Goal: Information Seeking & Learning: Check status

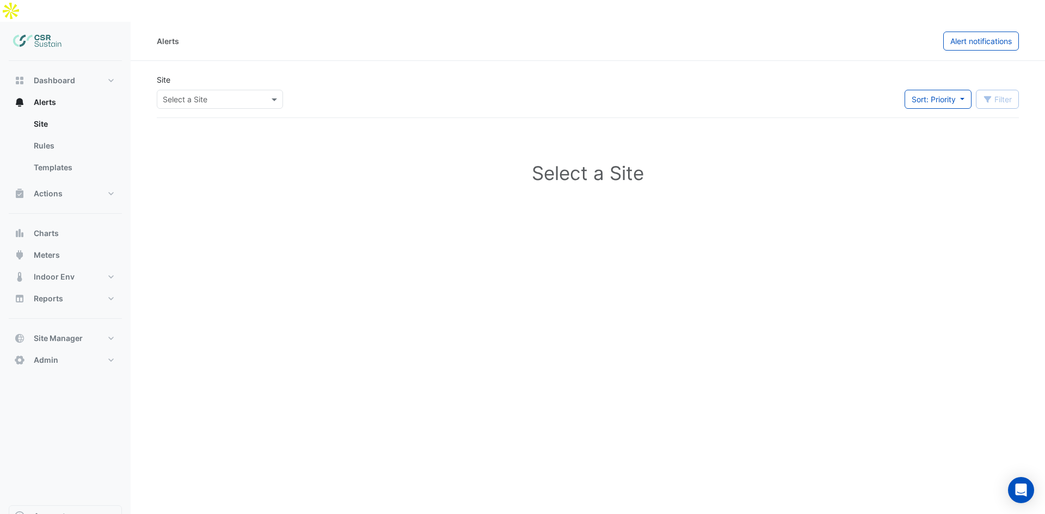
click at [170, 90] on div "Select a Site" at bounding box center [220, 99] width 126 height 19
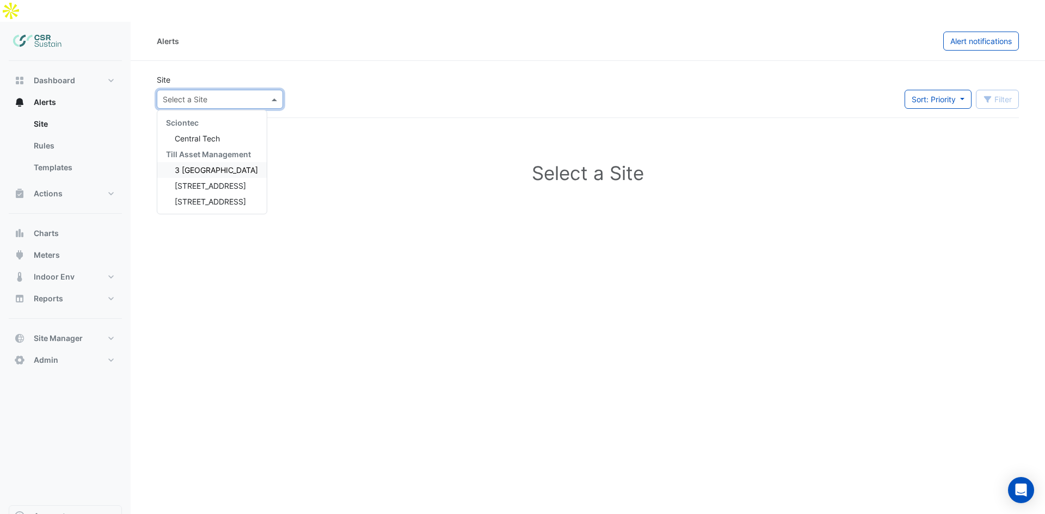
click at [205, 162] on div "3 [GEOGRAPHIC_DATA]" at bounding box center [211, 170] width 109 height 16
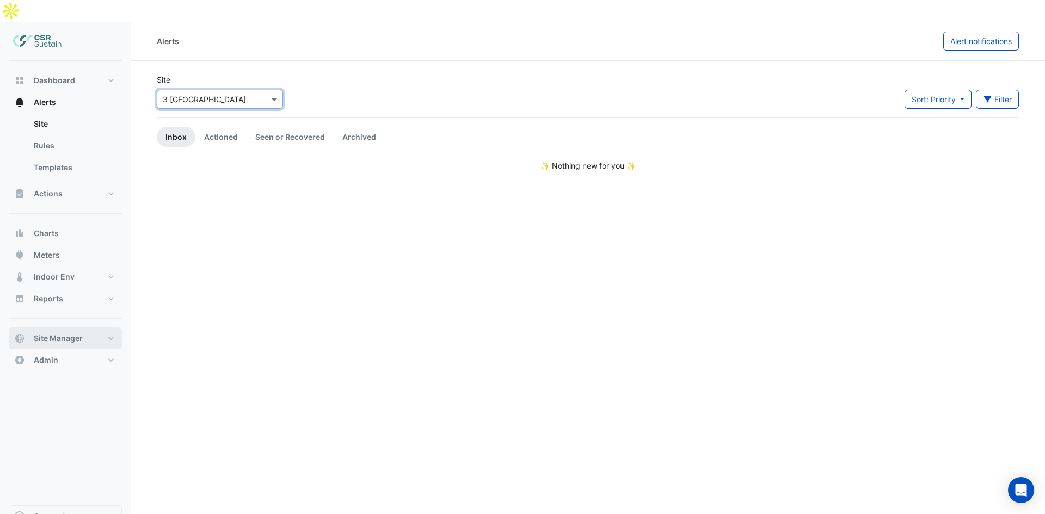
click at [47, 328] on button "Site Manager" at bounding box center [65, 339] width 113 height 22
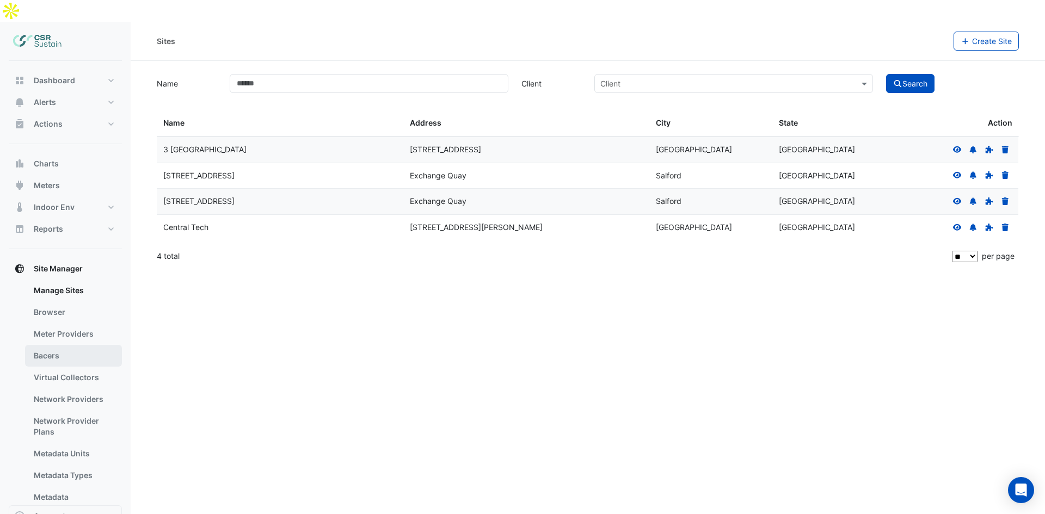
click at [81, 345] on link "Bacers" at bounding box center [73, 356] width 97 height 22
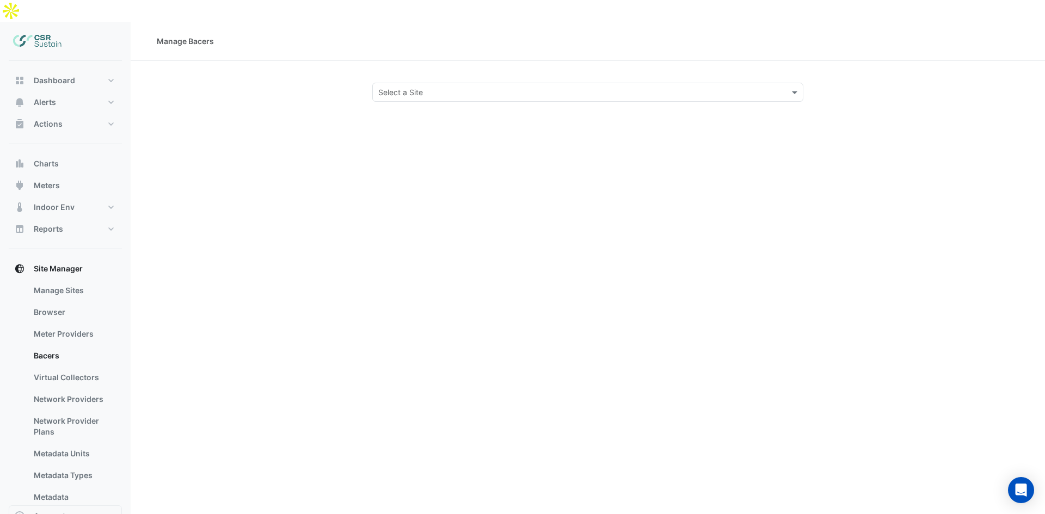
click at [480, 81] on div "Manage Bacers Select a Site" at bounding box center [588, 279] width 915 height 514
click at [482, 87] on input "text" at bounding box center [576, 92] width 397 height 11
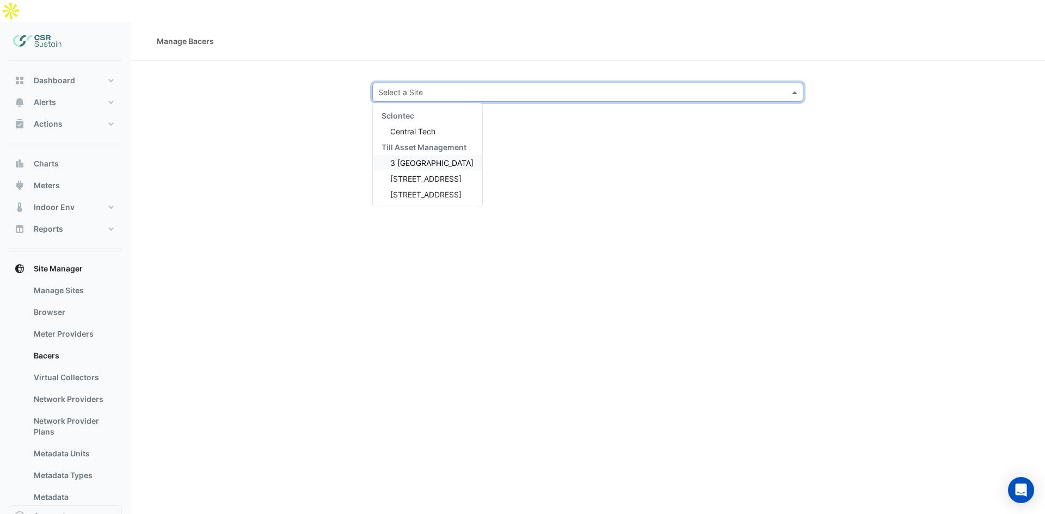
click at [441, 158] on span "3 [GEOGRAPHIC_DATA]" at bounding box center [431, 162] width 83 height 9
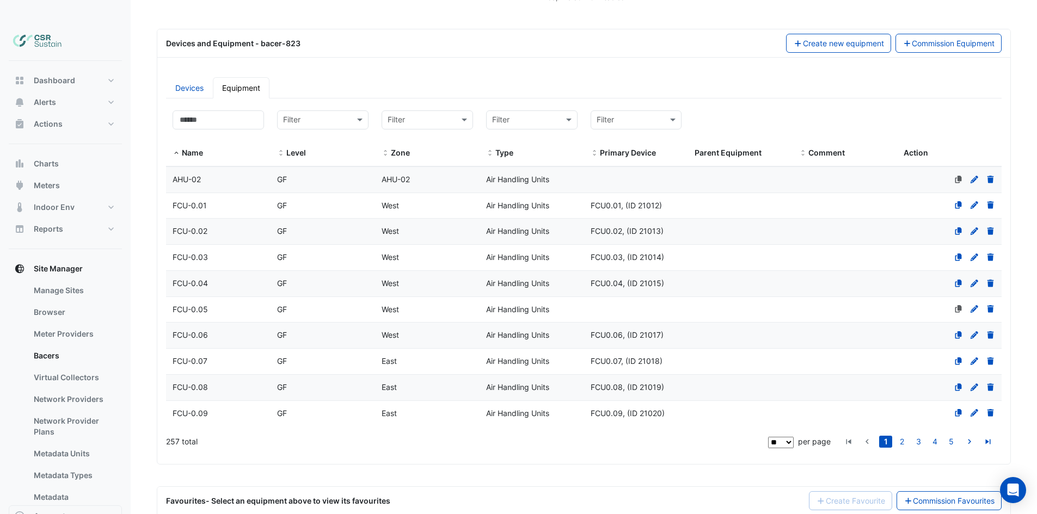
scroll to position [109, 0]
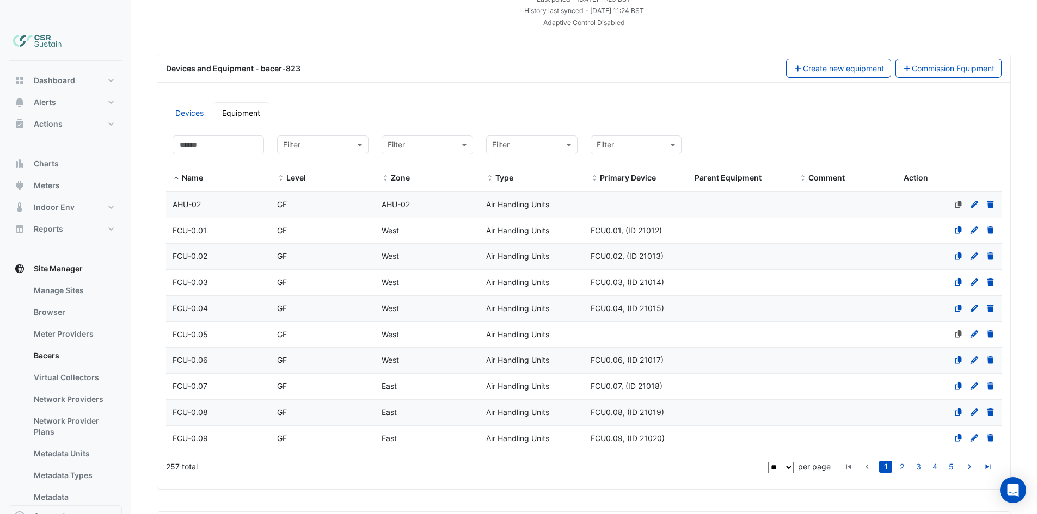
click at [193, 200] on span "AHU-02" at bounding box center [187, 204] width 28 height 9
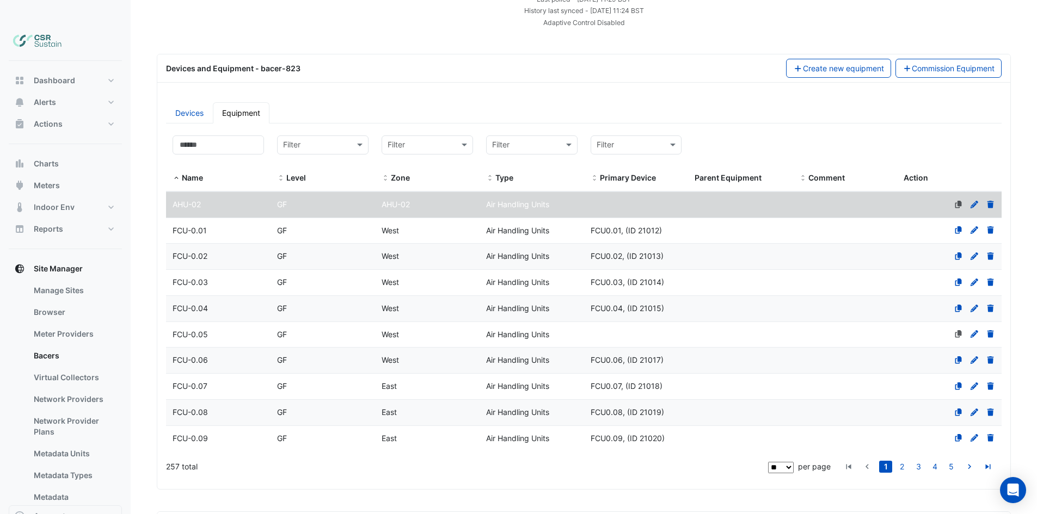
click at [209, 225] on div "FCU-0.01" at bounding box center [218, 231] width 105 height 13
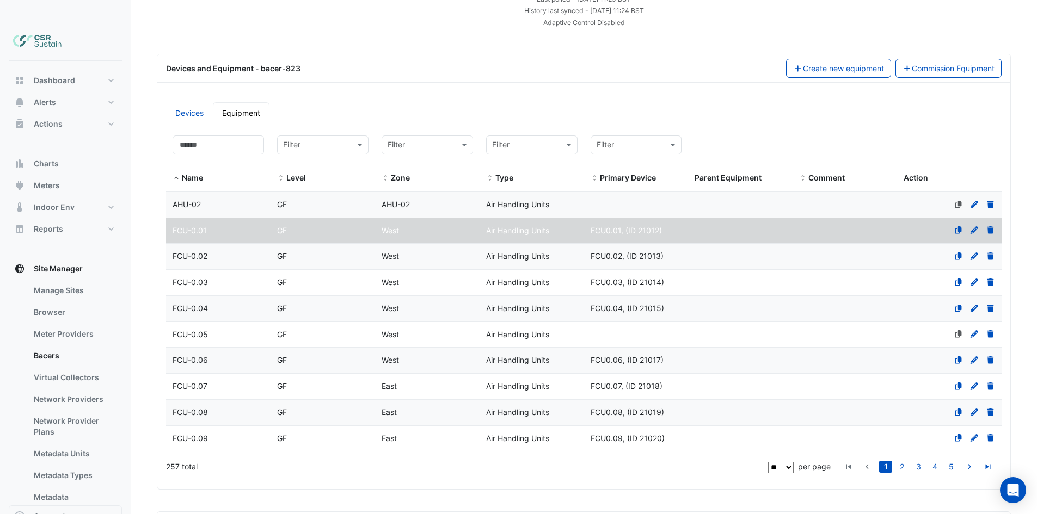
click at [209, 225] on div "FCU-0.01" at bounding box center [218, 231] width 105 height 13
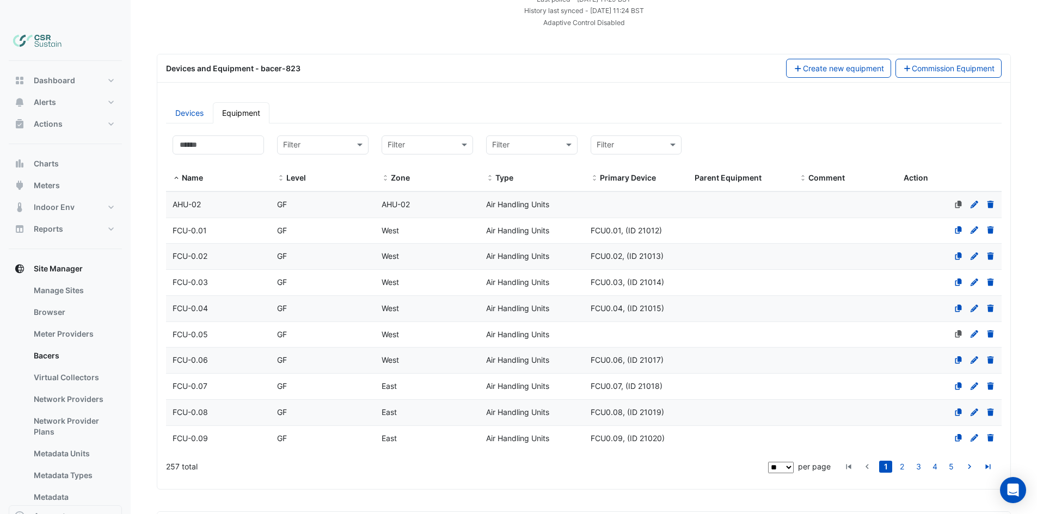
click at [209, 225] on div "FCU-0.01" at bounding box center [218, 231] width 105 height 13
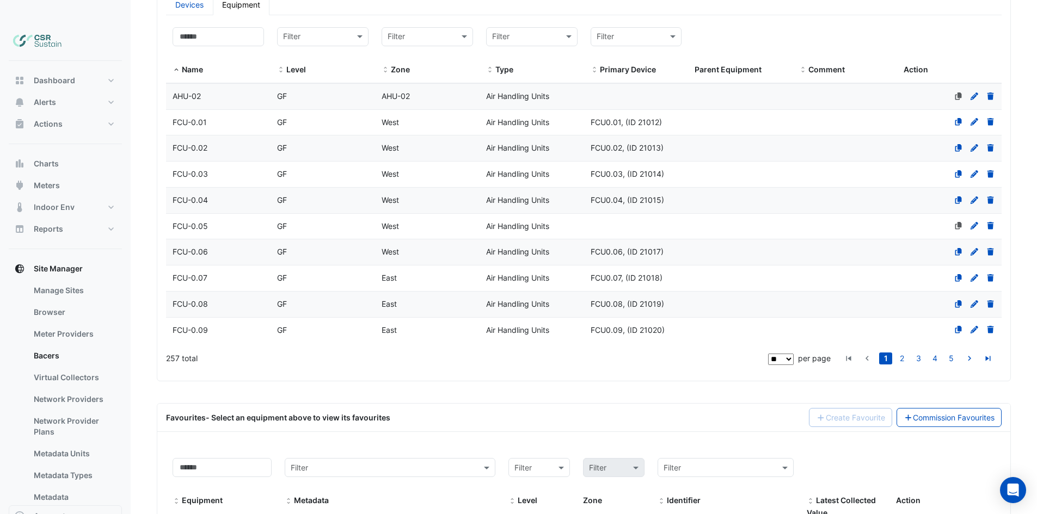
scroll to position [218, 0]
click at [238, 116] on div "FCU-0.01" at bounding box center [218, 122] width 105 height 13
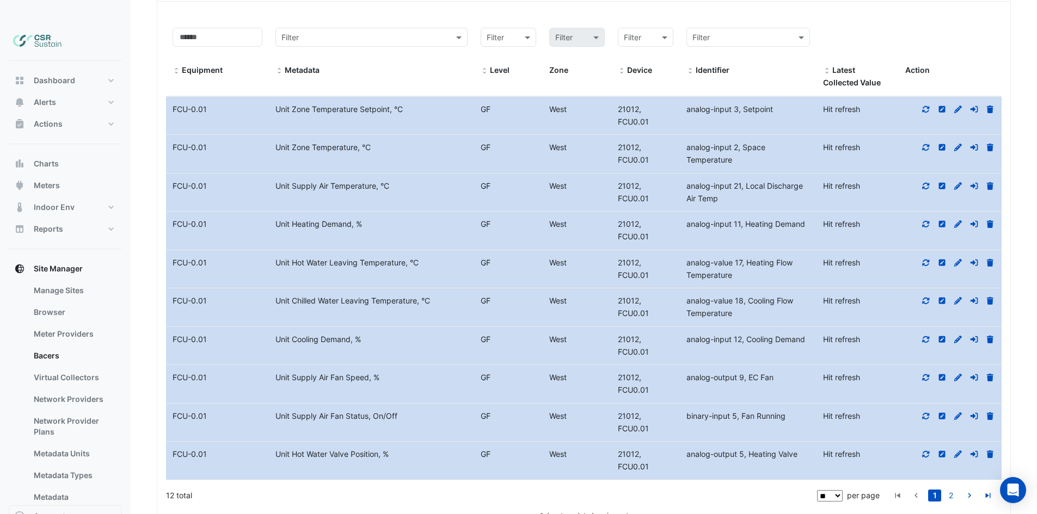
scroll to position [664, 0]
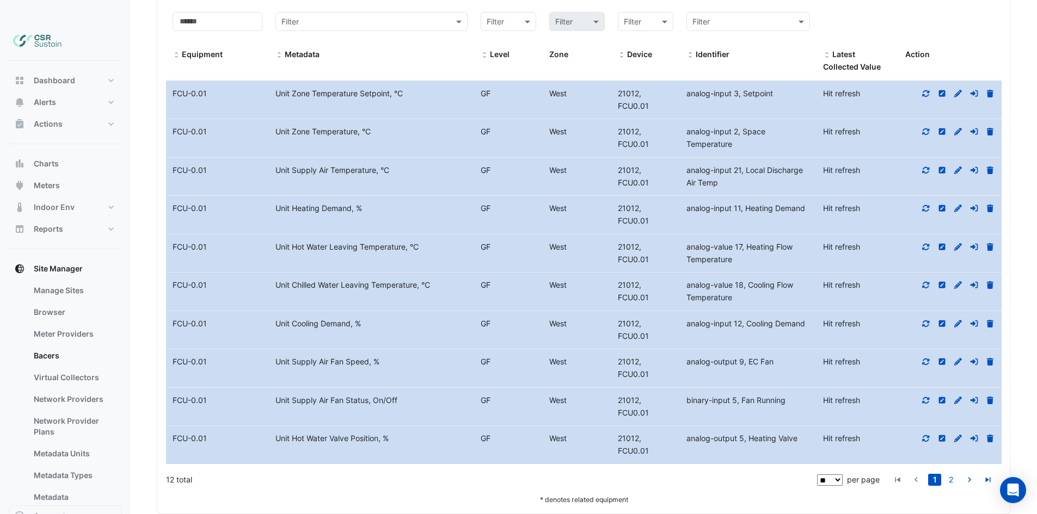
click at [929, 320] on icon at bounding box center [926, 324] width 10 height 8
click at [925, 358] on icon at bounding box center [926, 362] width 10 height 8
click at [928, 397] on icon at bounding box center [926, 400] width 7 height 7
click at [922, 435] on icon at bounding box center [926, 439] width 10 height 8
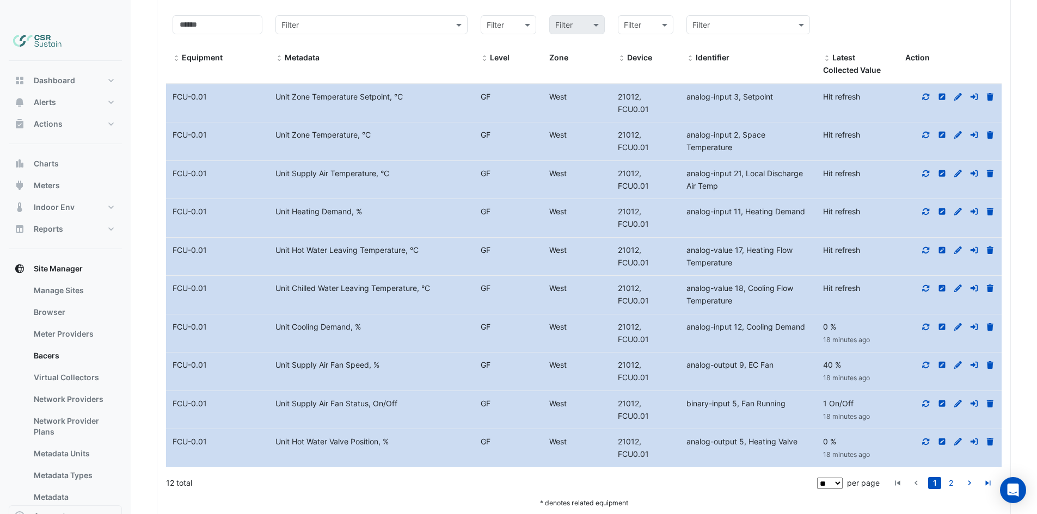
scroll to position [609, 0]
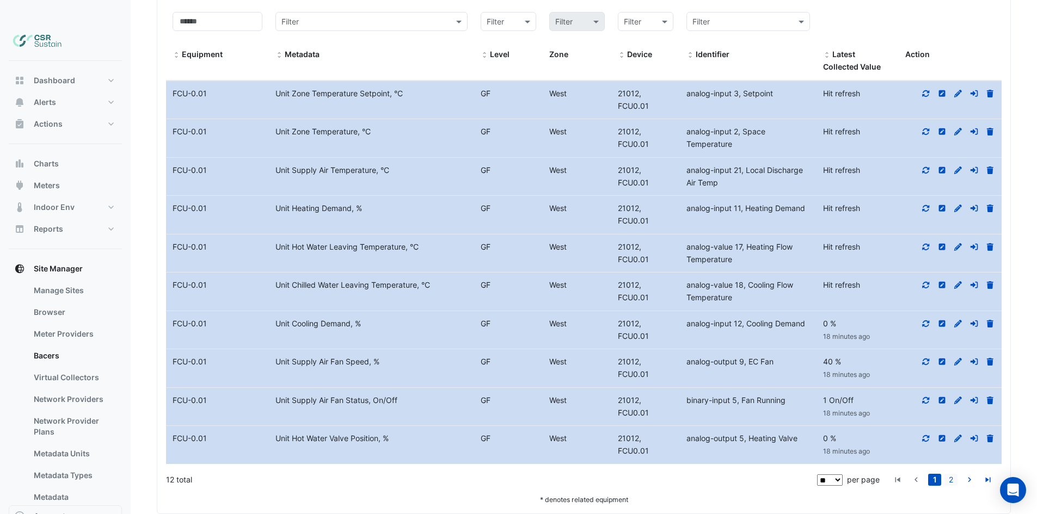
click at [954, 474] on link "2" at bounding box center [951, 480] width 13 height 12
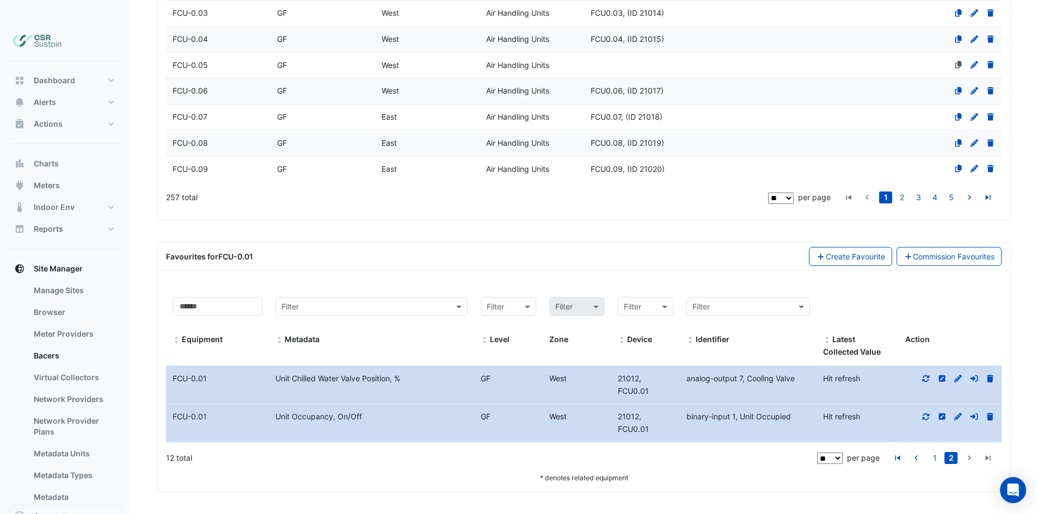
scroll to position [357, 0]
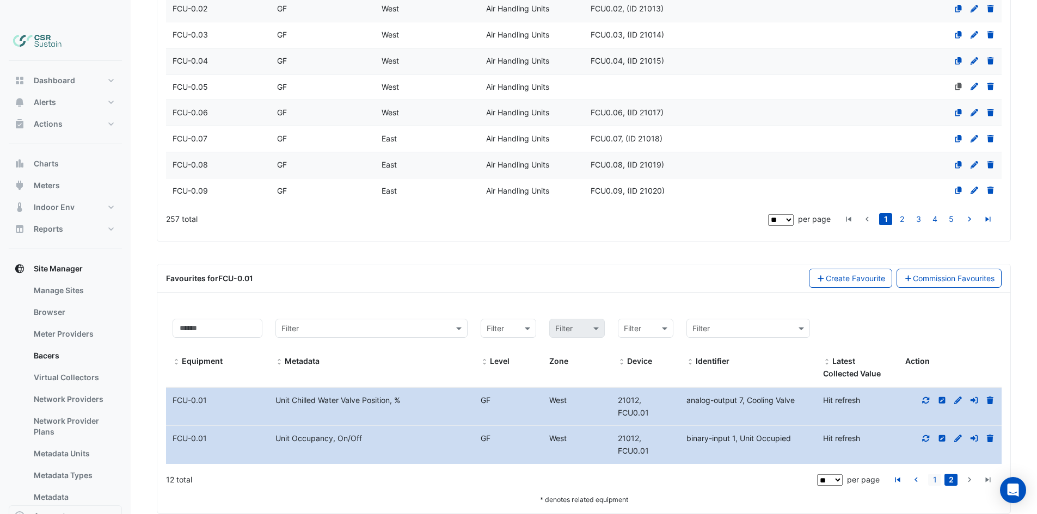
click at [934, 474] on link "1" at bounding box center [934, 480] width 13 height 12
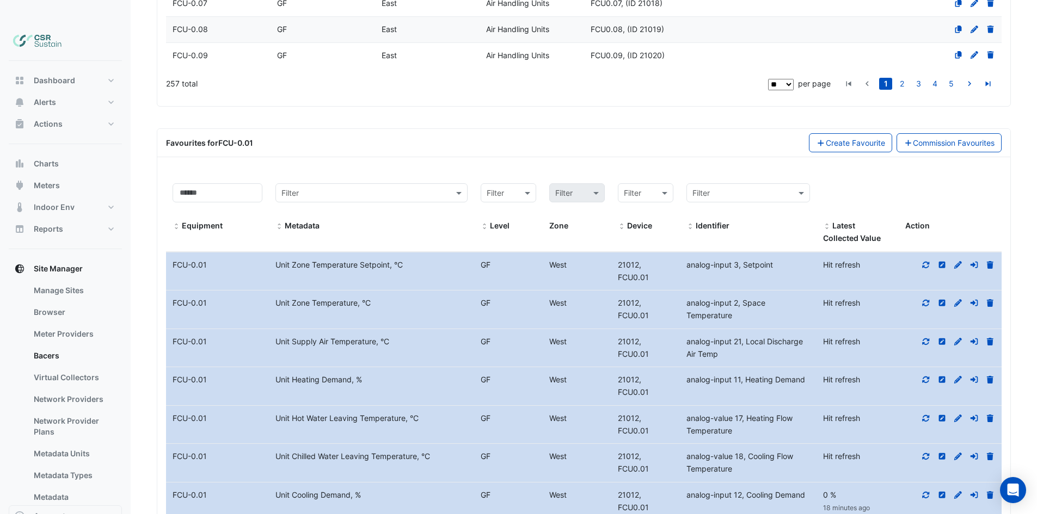
scroll to position [0, 0]
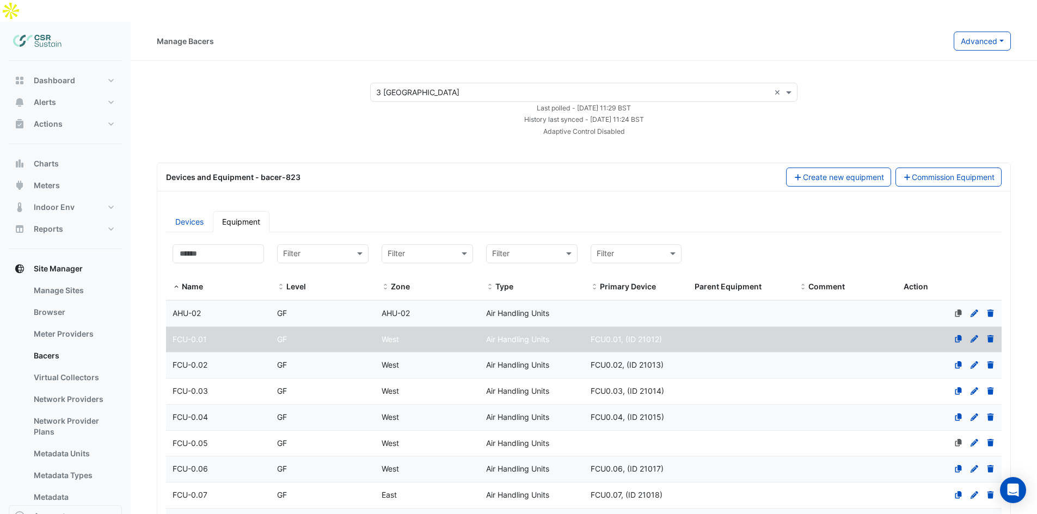
drag, startPoint x: 458, startPoint y: 347, endPoint x: 455, endPoint y: 272, distance: 74.7
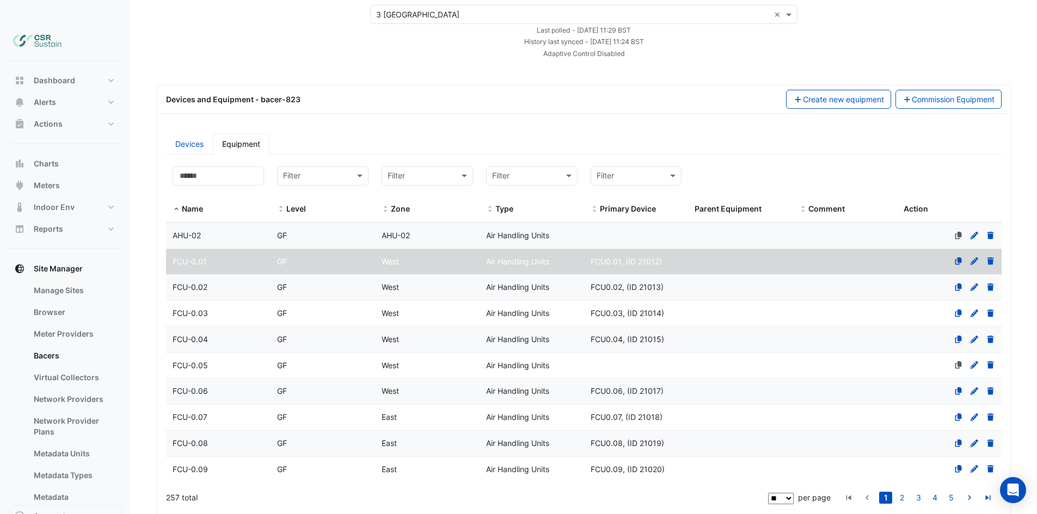
scroll to position [664, 0]
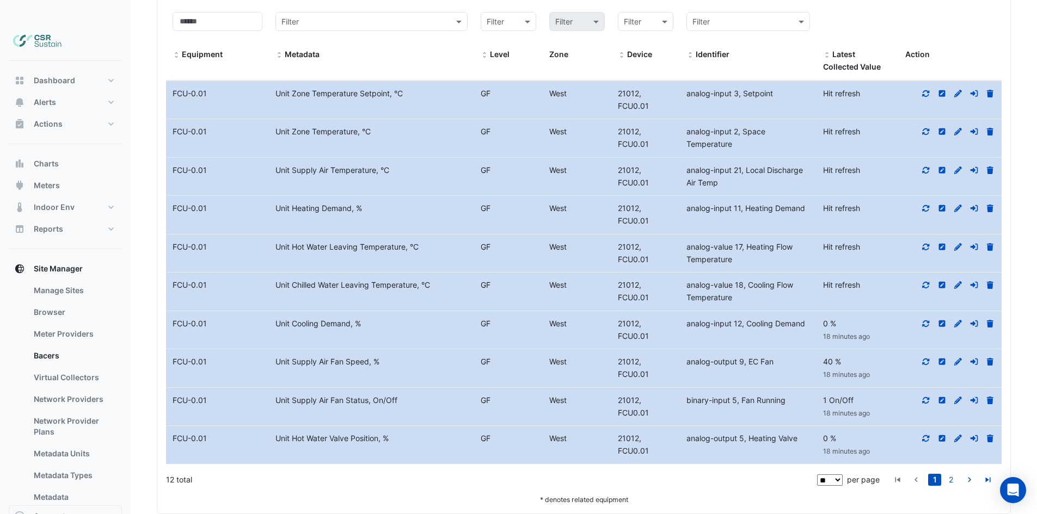
drag, startPoint x: 467, startPoint y: 373, endPoint x: 471, endPoint y: 439, distance: 66.0
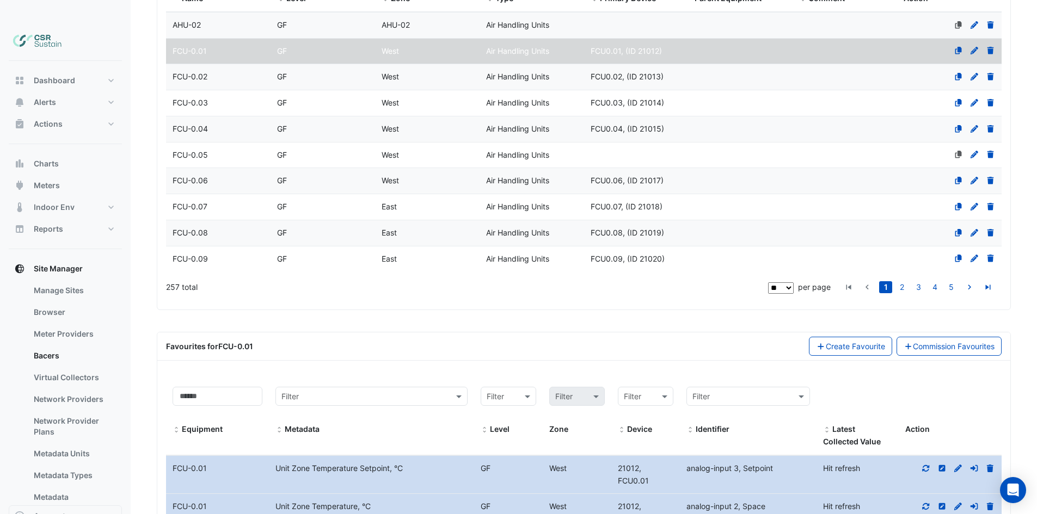
drag, startPoint x: 474, startPoint y: 452, endPoint x: 476, endPoint y: 364, distance: 88.2
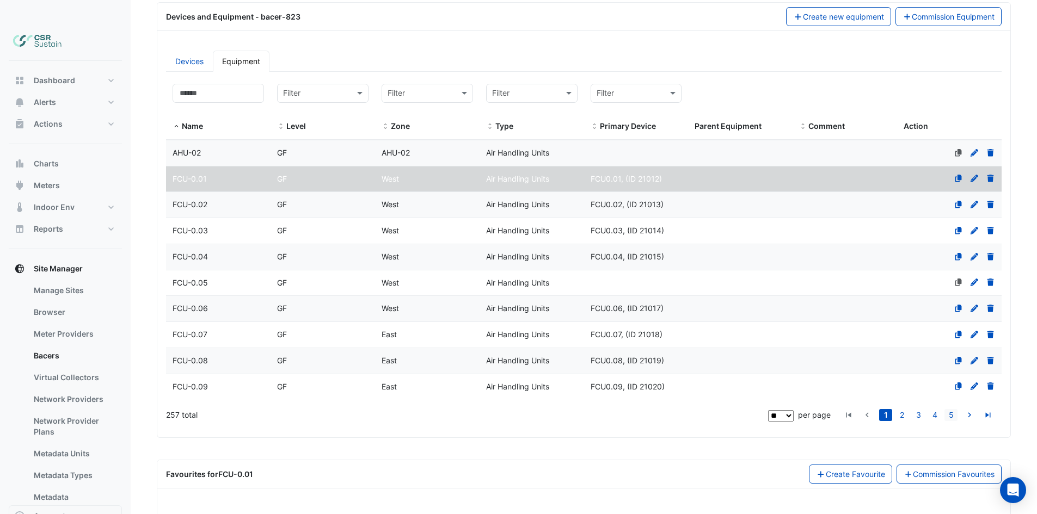
click at [951, 409] on link "5" at bounding box center [951, 415] width 13 height 12
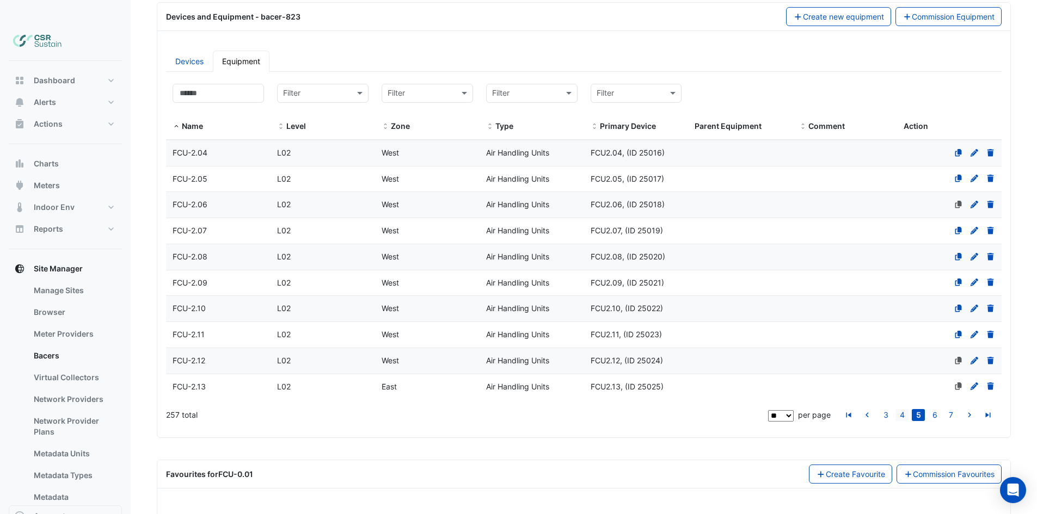
click at [899, 409] on link "4" at bounding box center [902, 415] width 13 height 12
click at [945, 409] on li "6" at bounding box center [951, 415] width 16 height 12
click at [984, 411] on icon "go to last page" at bounding box center [988, 416] width 13 height 11
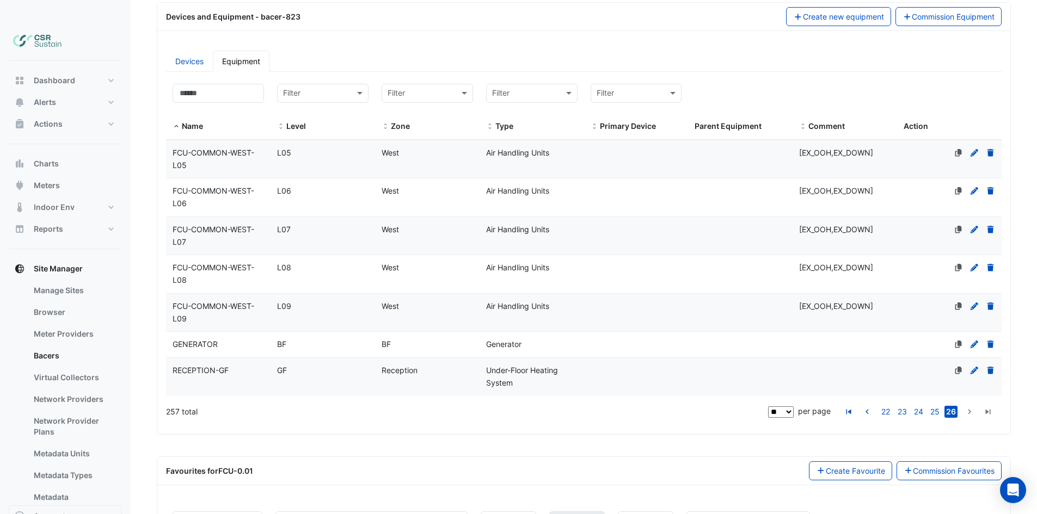
click at [779, 407] on select "** ** ** ***" at bounding box center [781, 412] width 26 height 11
select select "***"
click at [794, 418] on select "** ** ** ***" at bounding box center [781, 412] width 26 height 11
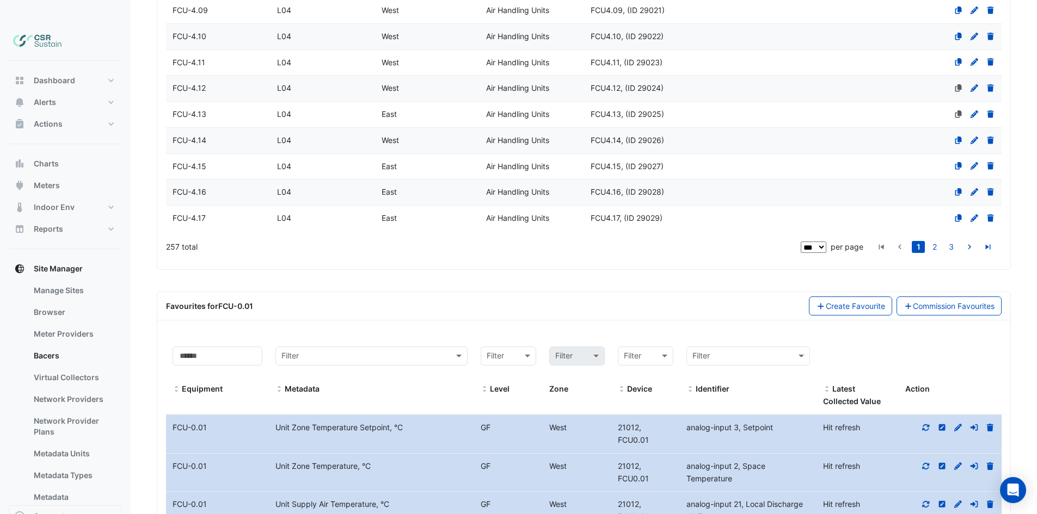
scroll to position [2657, 0]
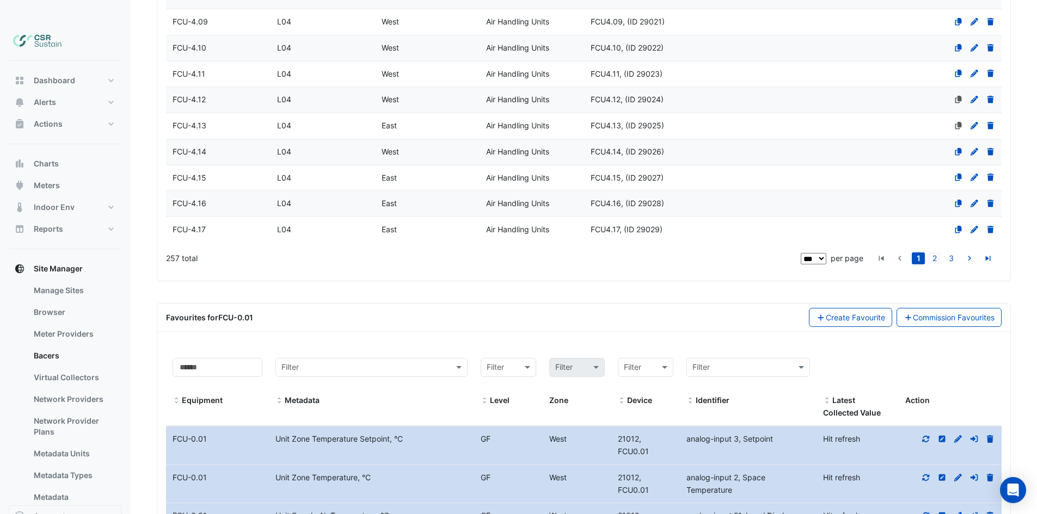
click at [931, 253] on link "2" at bounding box center [934, 259] width 13 height 12
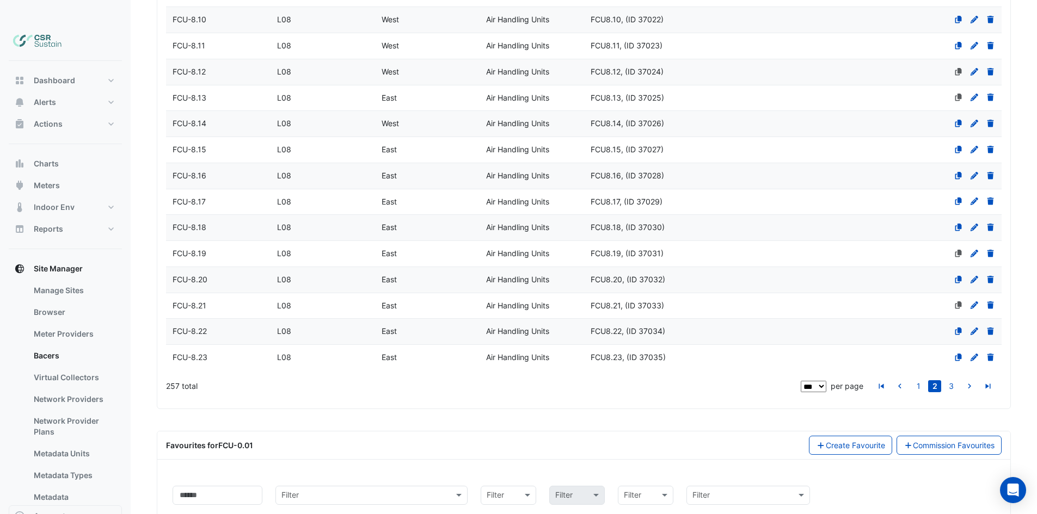
scroll to position [2572, 0]
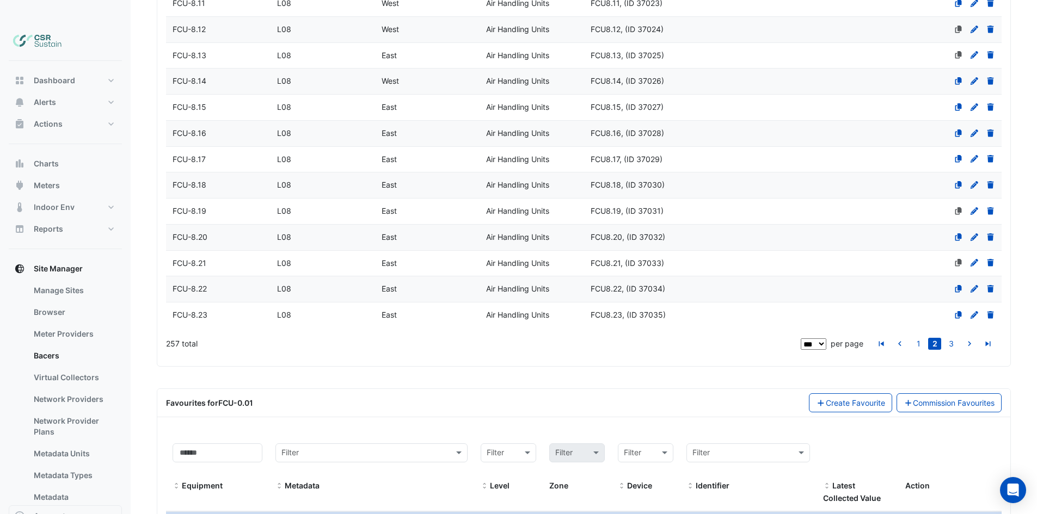
click at [948, 333] on ul "1 2 3" at bounding box center [934, 344] width 123 height 23
click at [949, 338] on link "3" at bounding box center [951, 344] width 13 height 12
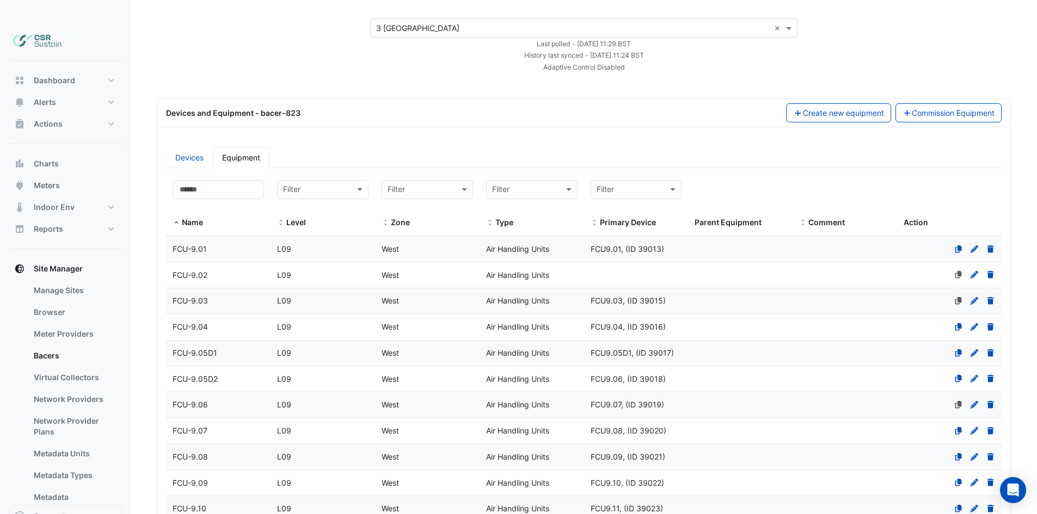
scroll to position [58, 0]
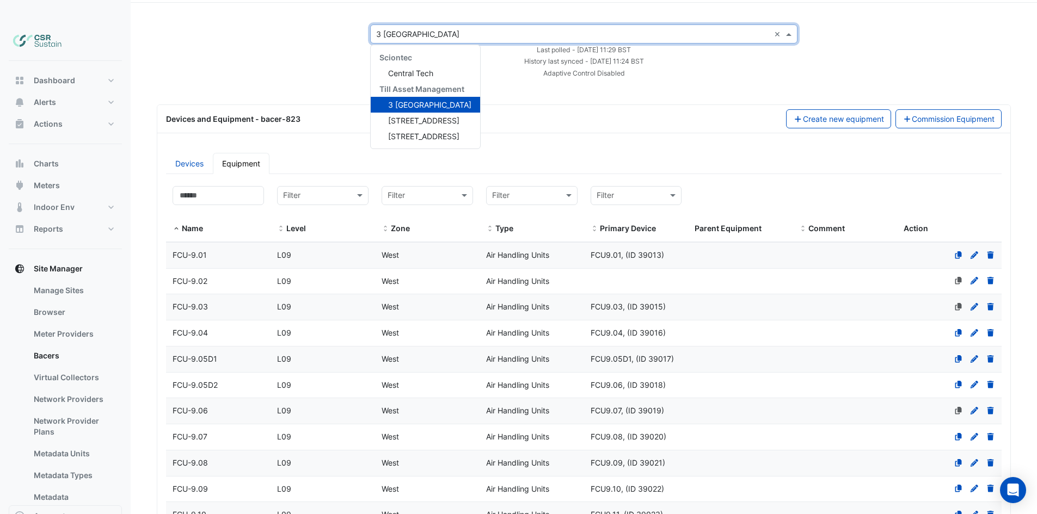
click at [414, 24] on div "Select a Site × [STREET_ADDRESS] ×" at bounding box center [583, 33] width 427 height 19
drag, startPoint x: 426, startPoint y: 95, endPoint x: 428, endPoint y: 101, distance: 6.4
click at [426, 116] on span "[STREET_ADDRESS]" at bounding box center [423, 120] width 71 height 9
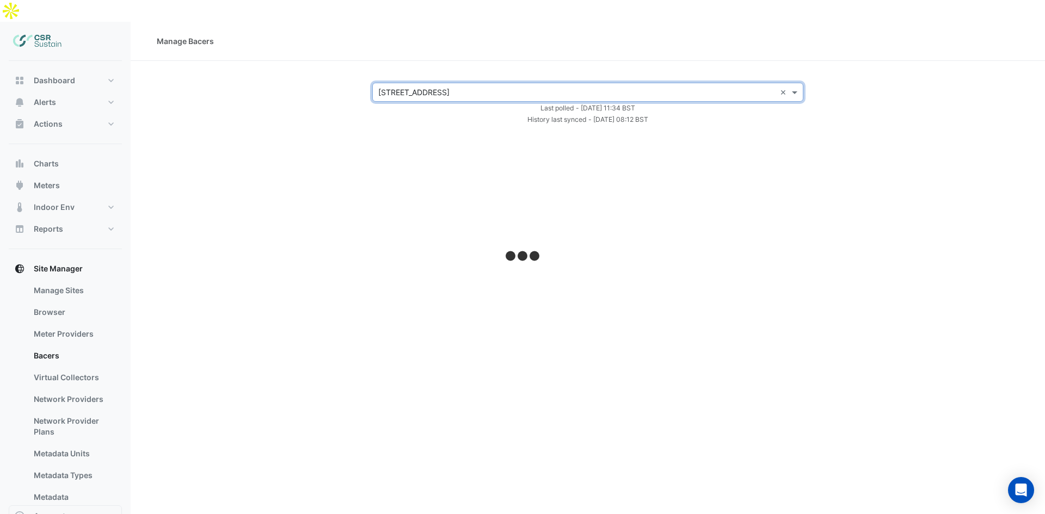
select select "***"
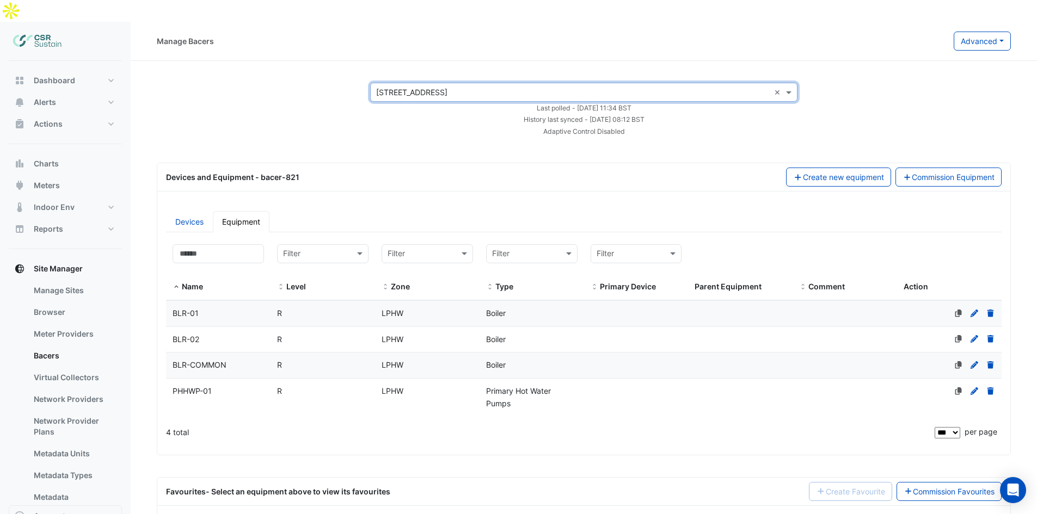
click at [437, 308] on div "LPHW" at bounding box center [427, 314] width 105 height 13
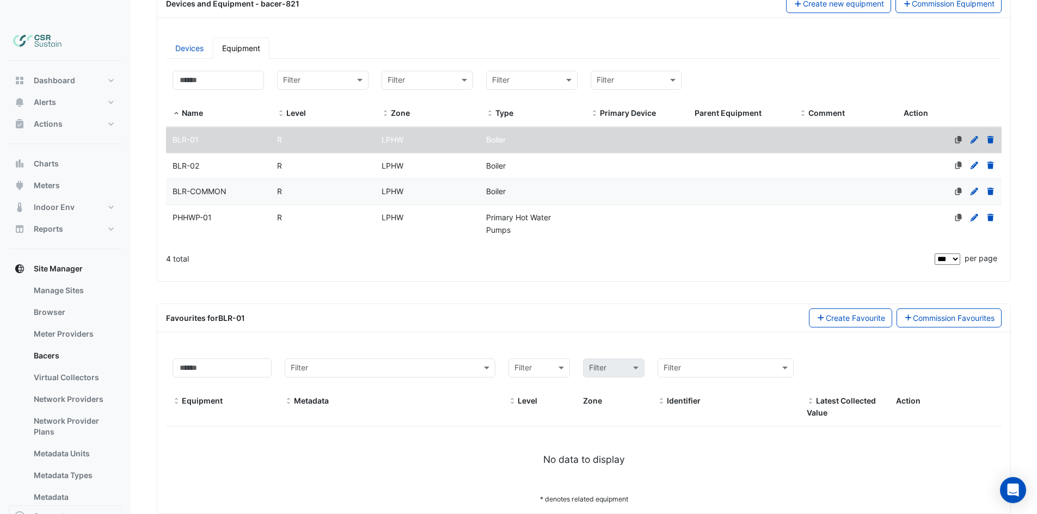
scroll to position [172, 0]
click at [327, 155] on datatable-body-cell "Level R" at bounding box center [323, 168] width 105 height 26
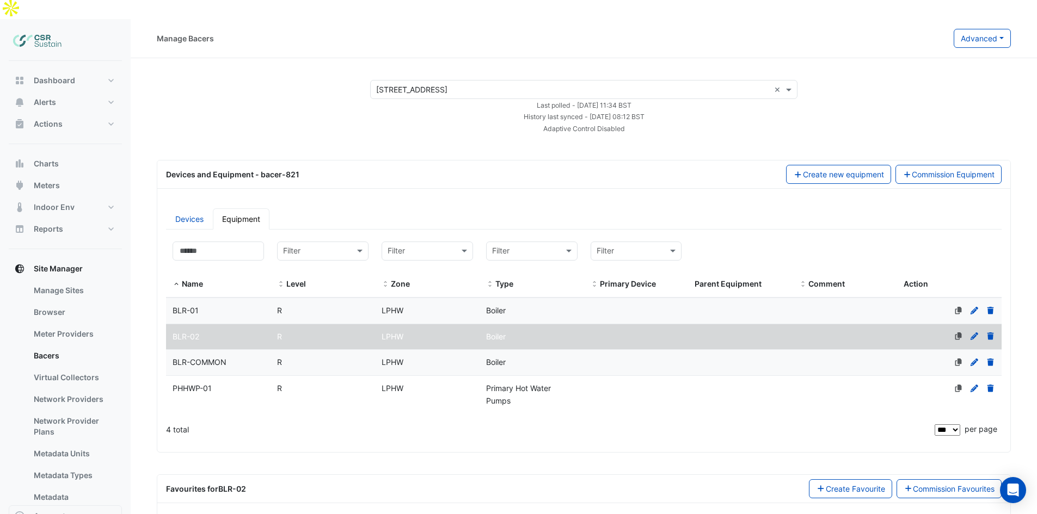
scroll to position [0, 0]
click at [448, 83] on div "Select a Site × 5 Exchange Quay ×" at bounding box center [583, 92] width 427 height 19
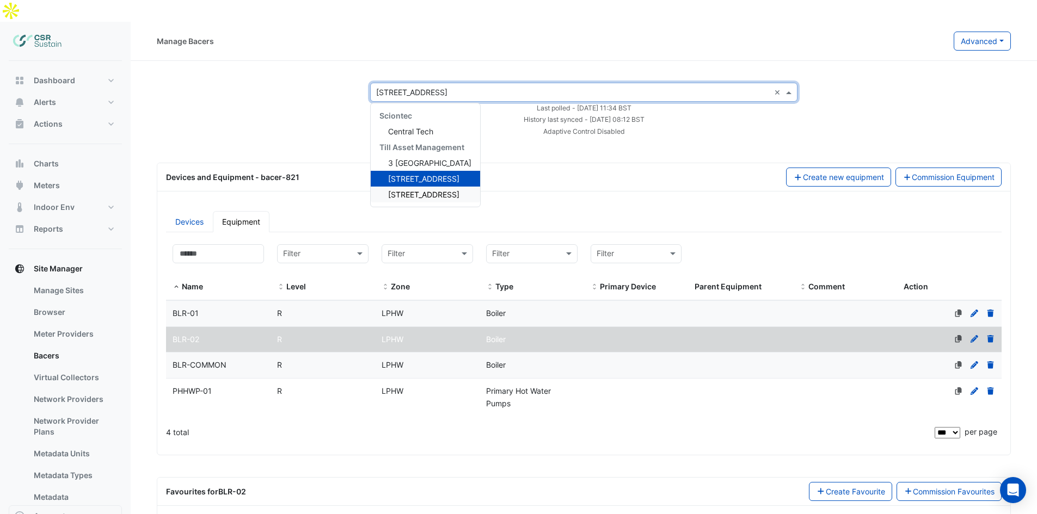
click at [424, 190] on span "[STREET_ADDRESS]" at bounding box center [423, 194] width 71 height 9
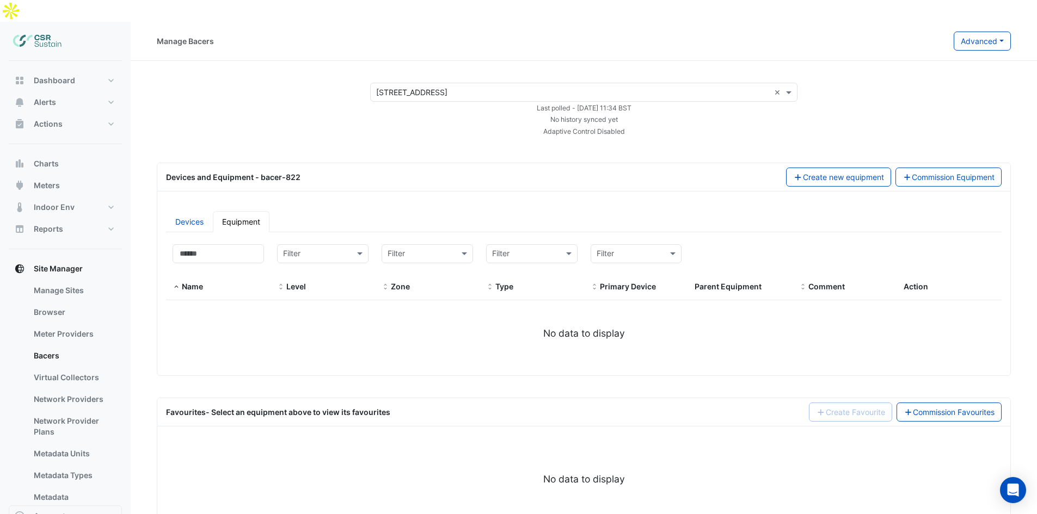
drag, startPoint x: 541, startPoint y: 313, endPoint x: 544, endPoint y: 291, distance: 22.6
click at [541, 327] on div "No data to display" at bounding box center [584, 334] width 836 height 14
click at [573, 87] on input "text" at bounding box center [573, 92] width 394 height 11
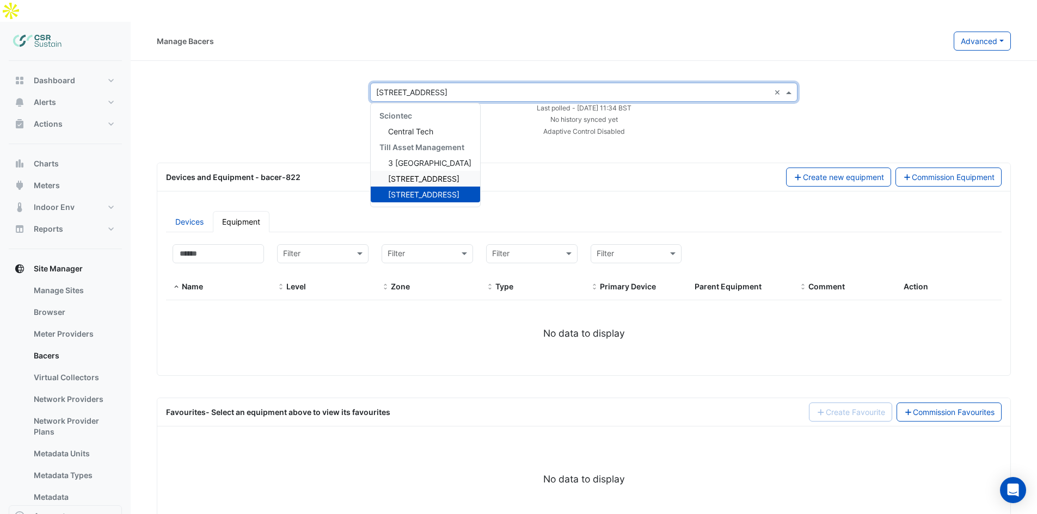
click at [436, 174] on span "[STREET_ADDRESS]" at bounding box center [423, 178] width 71 height 9
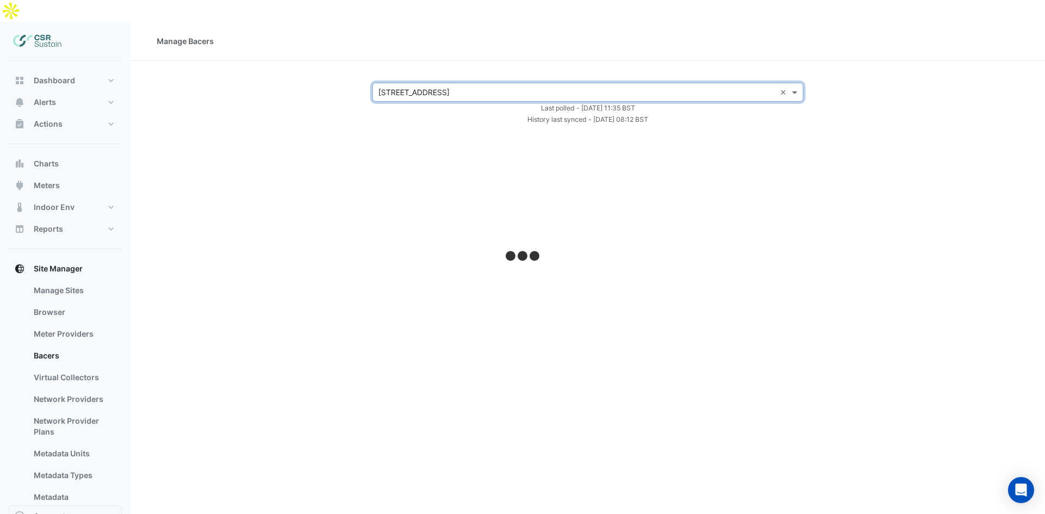
select select "***"
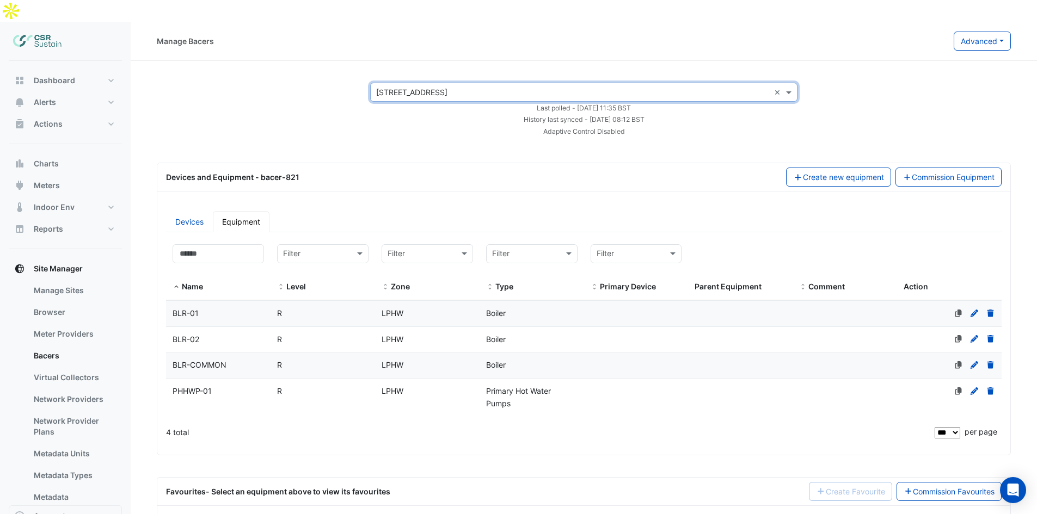
click at [480, 87] on input "text" at bounding box center [573, 92] width 394 height 11
click at [420, 158] on span "3 [GEOGRAPHIC_DATA]" at bounding box center [429, 162] width 83 height 9
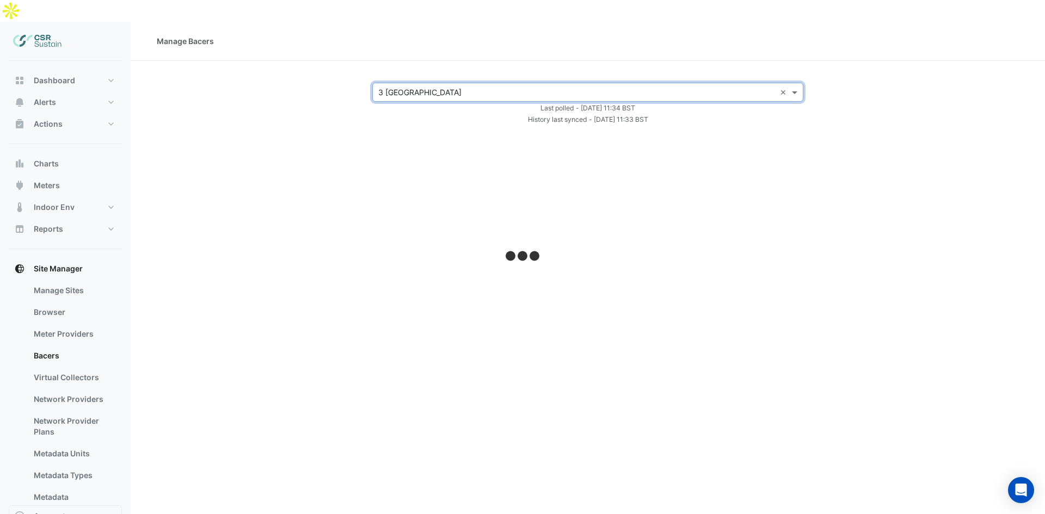
select select "***"
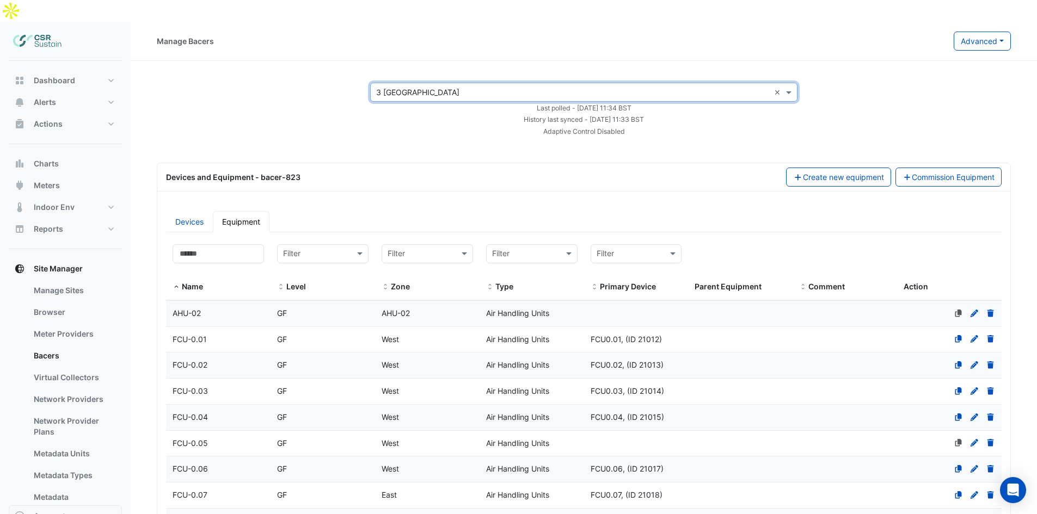
click at [602, 211] on ul "Devices Equipment" at bounding box center [584, 221] width 836 height 21
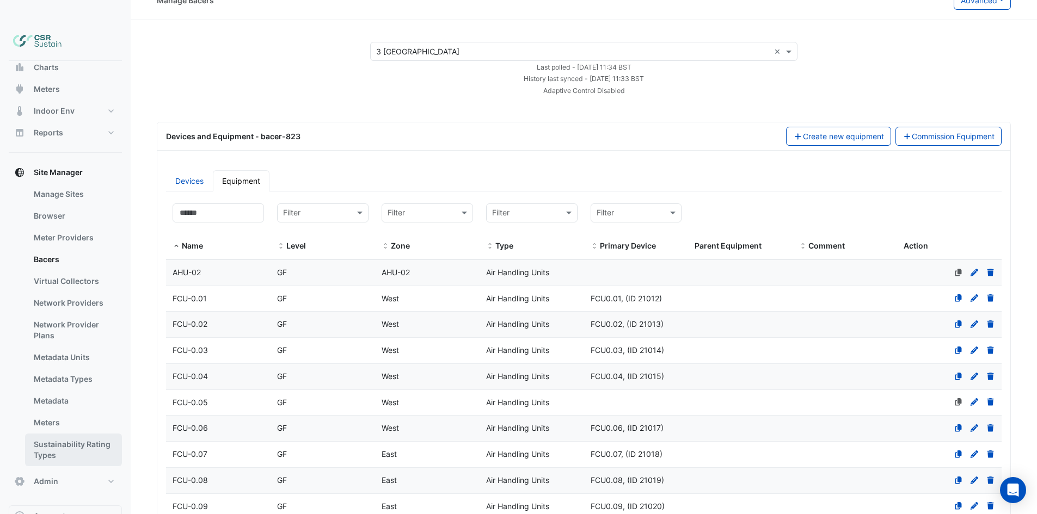
scroll to position [109, 0]
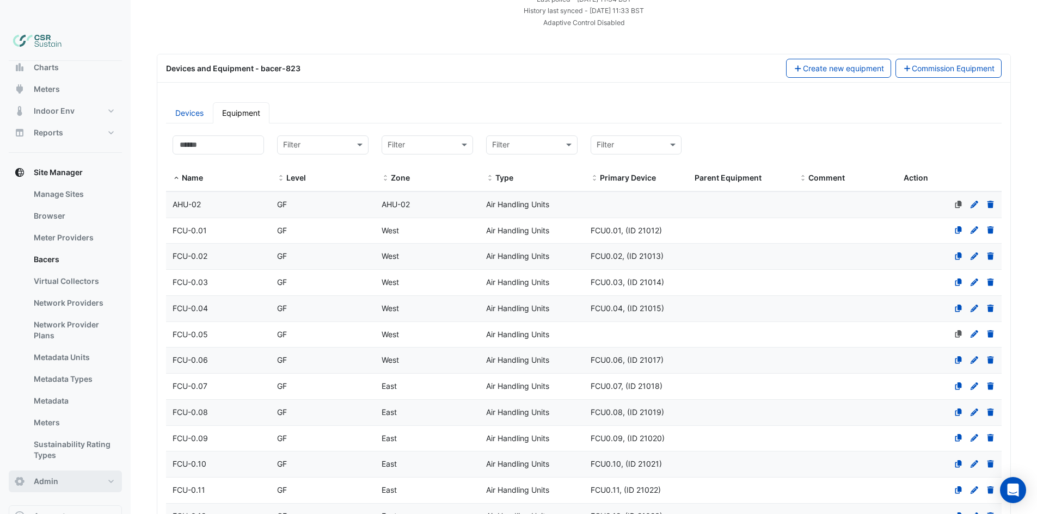
drag, startPoint x: 72, startPoint y: 457, endPoint x: 81, endPoint y: 452, distance: 9.7
click at [72, 471] on button "Admin" at bounding box center [65, 482] width 113 height 22
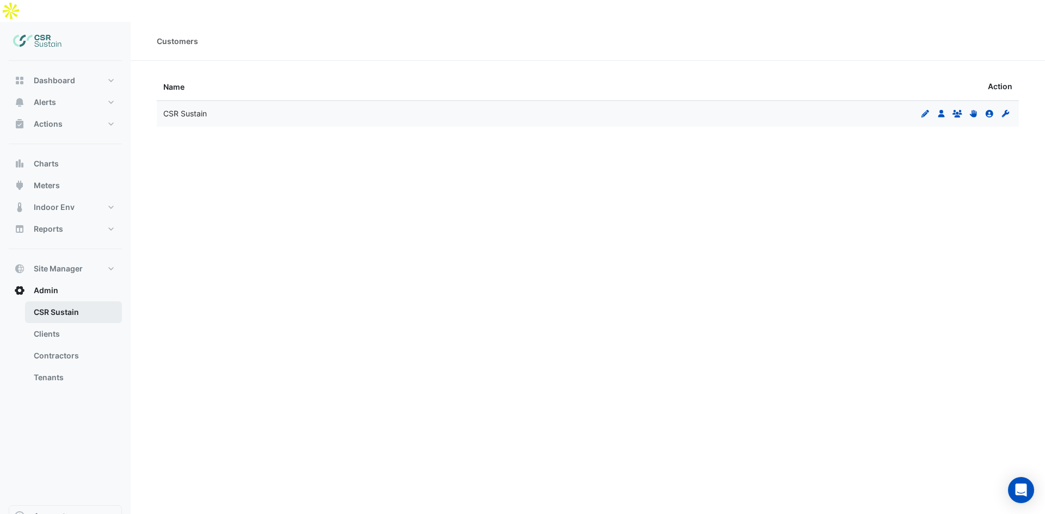
click at [72, 302] on link "CSR Sustain" at bounding box center [73, 313] width 97 height 22
click at [713, 61] on section "Name Action CSR Sustain Edit Users Groups Permissions Clients Contractors" at bounding box center [588, 95] width 915 height 69
click at [68, 263] on span "Site Manager" at bounding box center [58, 268] width 49 height 11
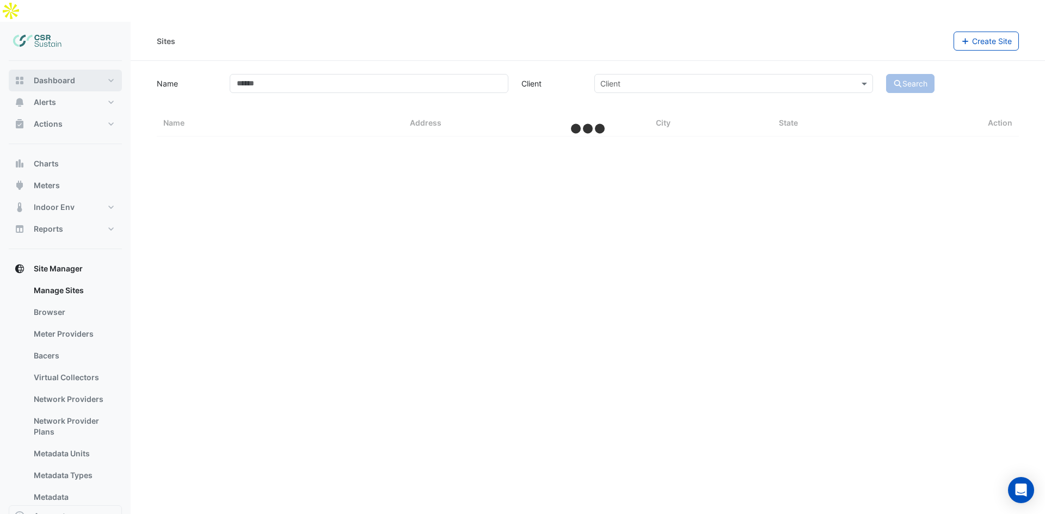
click at [46, 70] on button "Dashboard" at bounding box center [65, 81] width 113 height 22
select select "***"
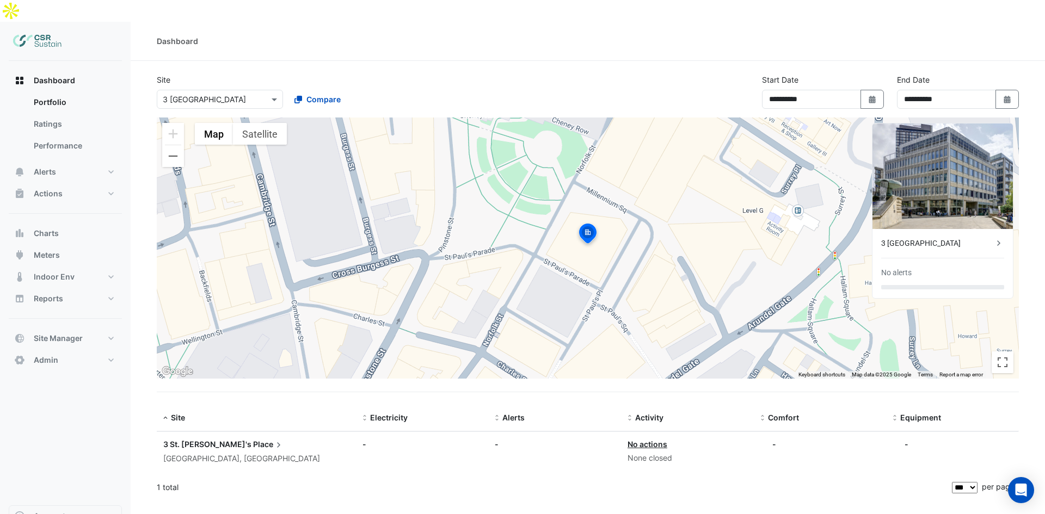
click at [995, 238] on icon at bounding box center [999, 243] width 11 height 11
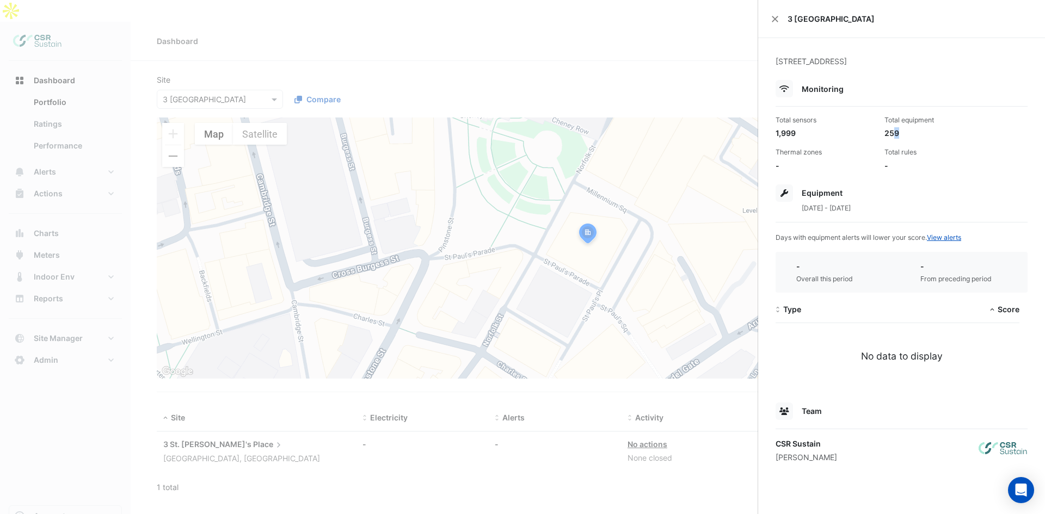
drag, startPoint x: 909, startPoint y: 134, endPoint x: 887, endPoint y: 133, distance: 21.3
click at [889, 133] on div "259" at bounding box center [935, 132] width 100 height 11
click at [885, 135] on div "259" at bounding box center [935, 132] width 100 height 11
click at [593, 277] on ngb-offcanvas-backdrop at bounding box center [522, 257] width 1045 height 514
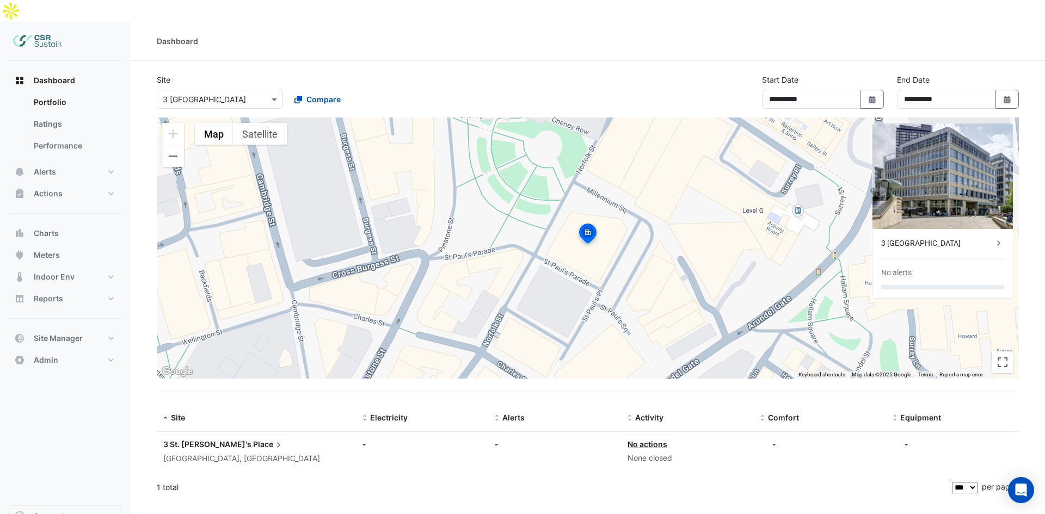
click at [367, 439] on div "-" at bounding box center [423, 444] width 120 height 11
click at [365, 439] on div "-" at bounding box center [423, 444] width 120 height 11
click at [501, 439] on div "-" at bounding box center [555, 444] width 120 height 11
